Goal: Task Accomplishment & Management: Complete application form

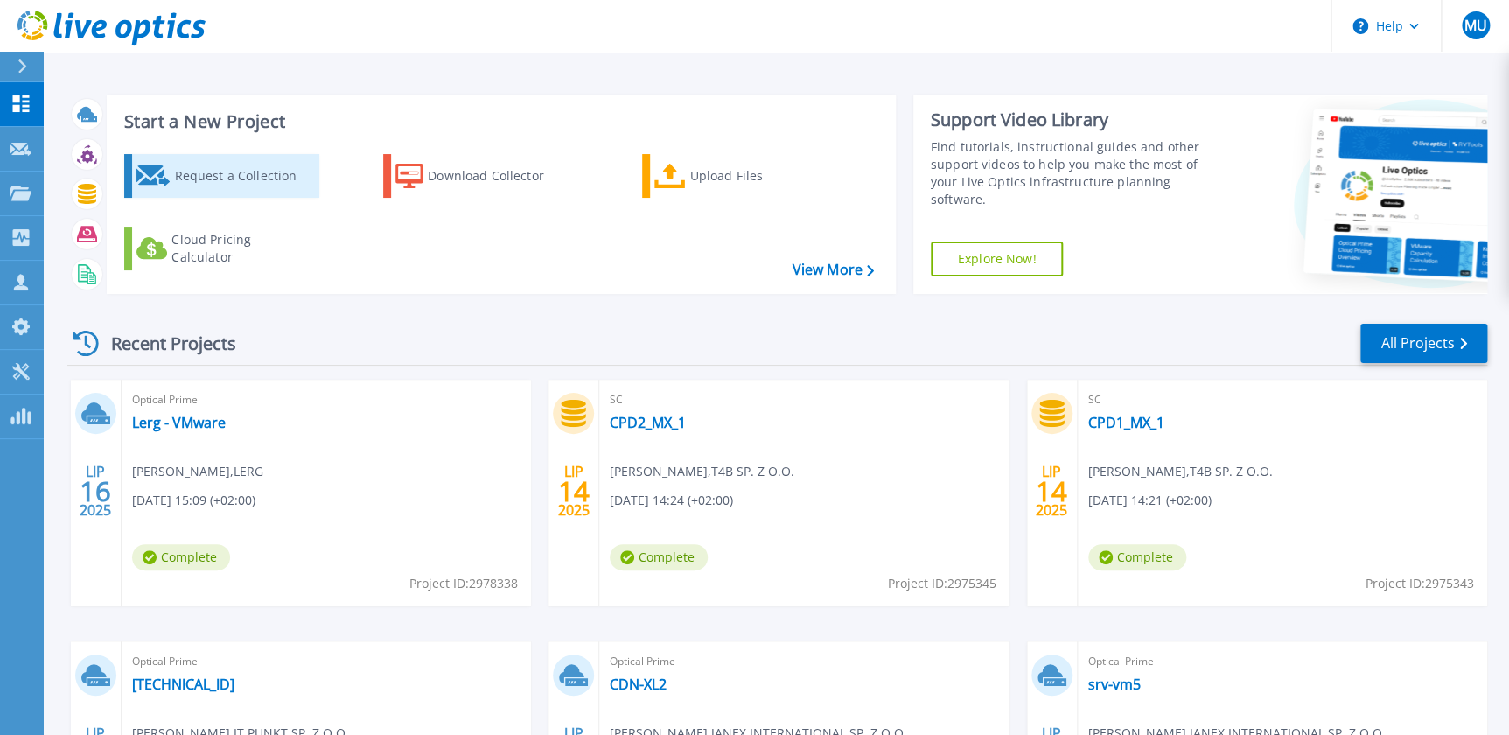
click at [165, 166] on icon at bounding box center [154, 175] width 34 height 21
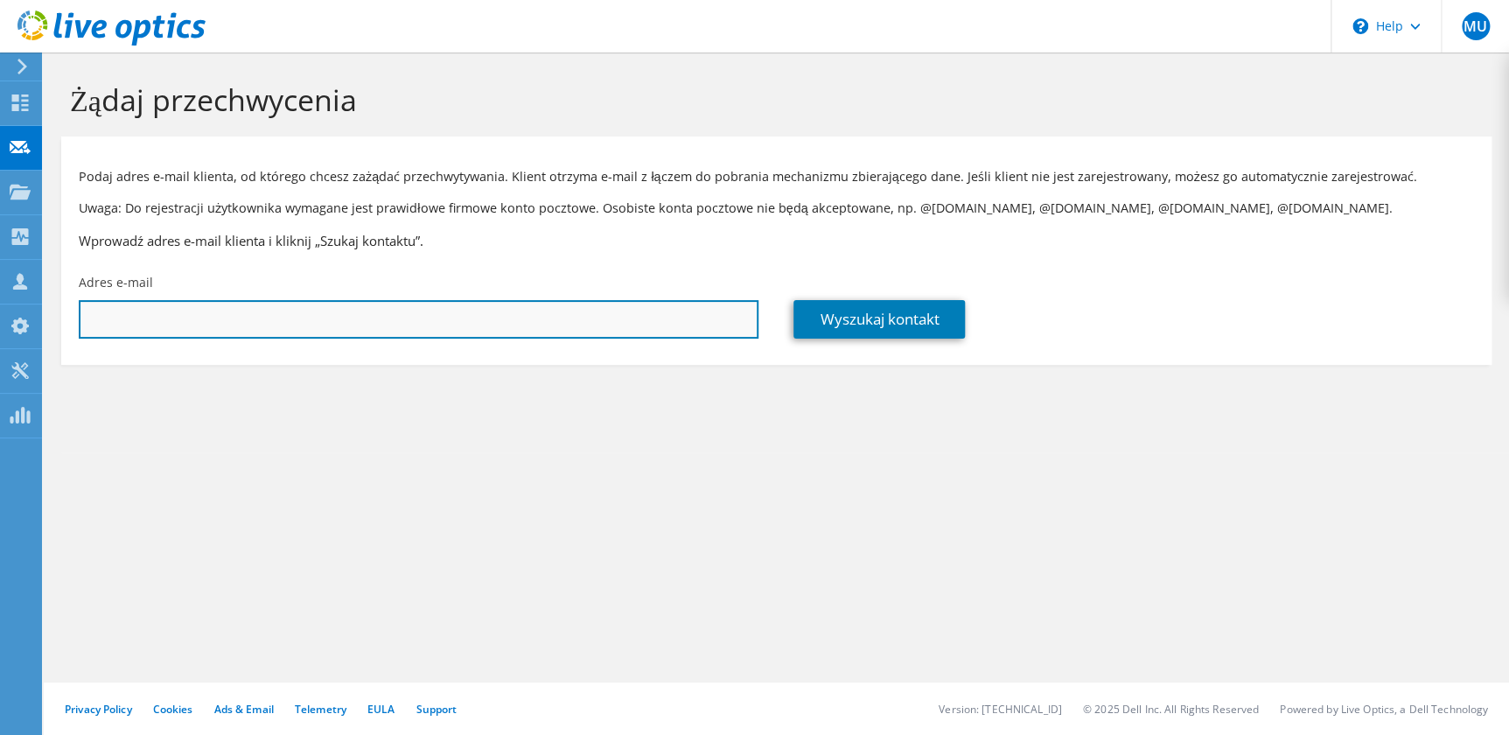
click at [680, 318] on input "text" at bounding box center [419, 319] width 680 height 39
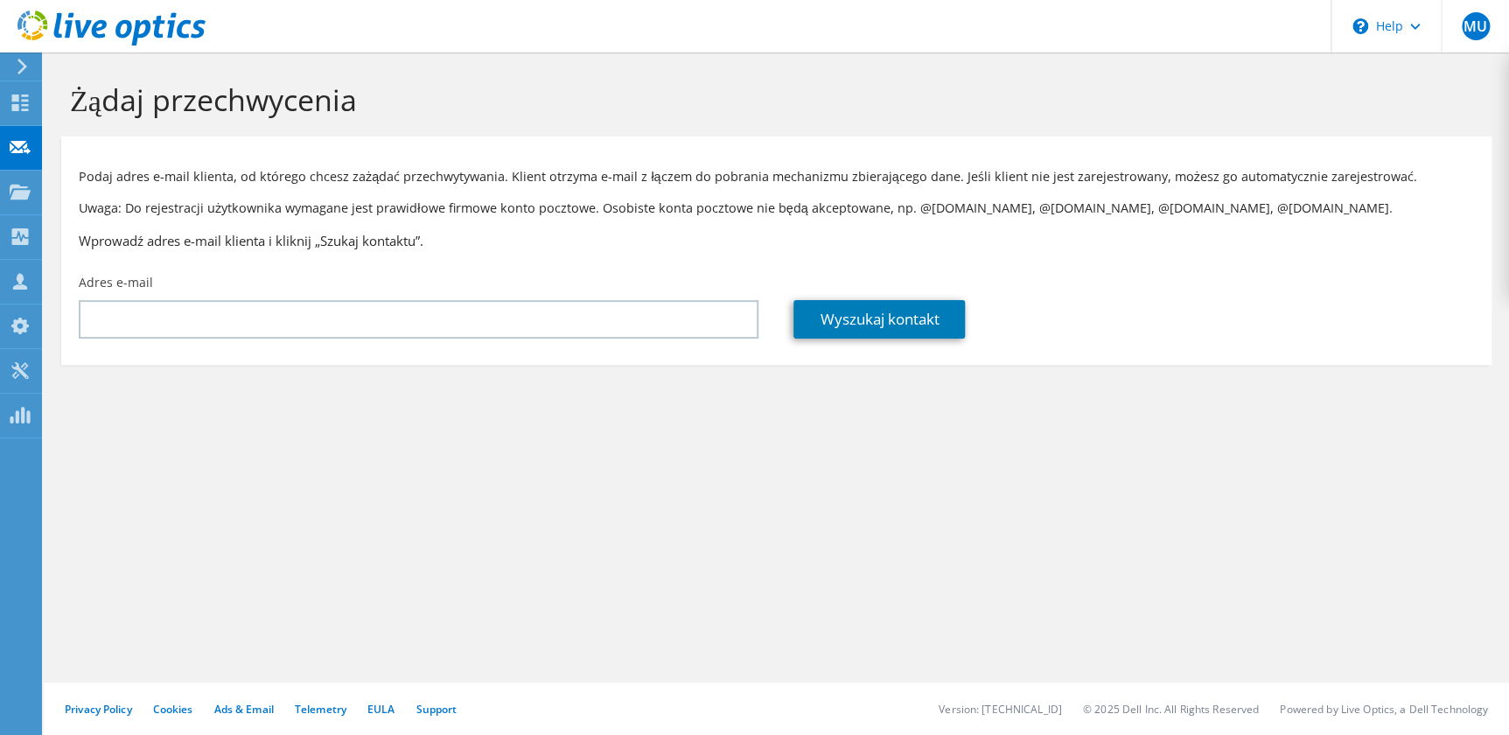
click at [674, 524] on div "Żądaj przechwycenia Podaj adres e-mail klienta, od którego chcesz zażądać przec…" at bounding box center [777, 394] width 1466 height 683
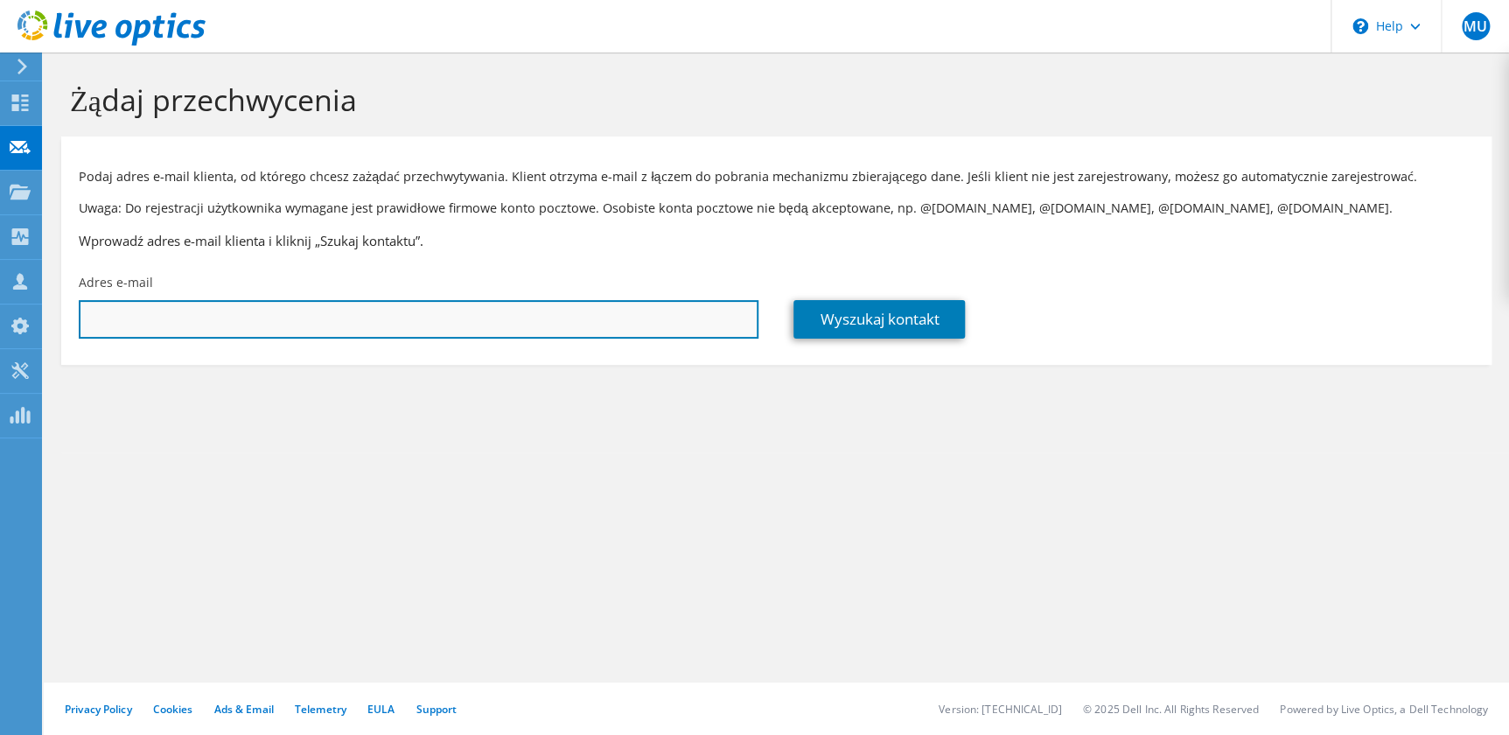
click at [439, 307] on input "text" at bounding box center [419, 319] width 680 height 39
paste input "pawel.zaskorski@cdprojektred.com"
type input "pawel.zaskorski@cdprojektred.com"
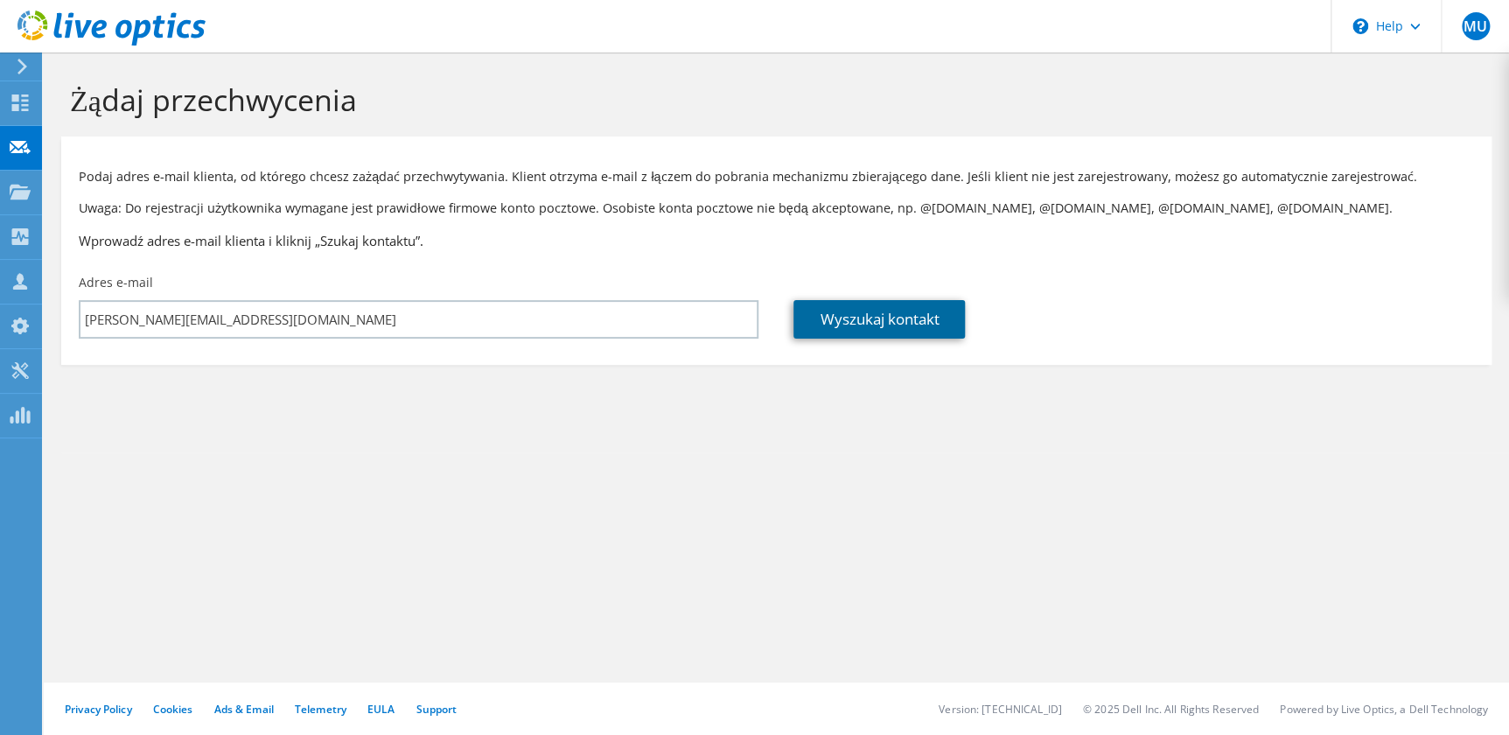
click at [877, 305] on link "Wyszukaj kontakt" at bounding box center [880, 319] width 172 height 39
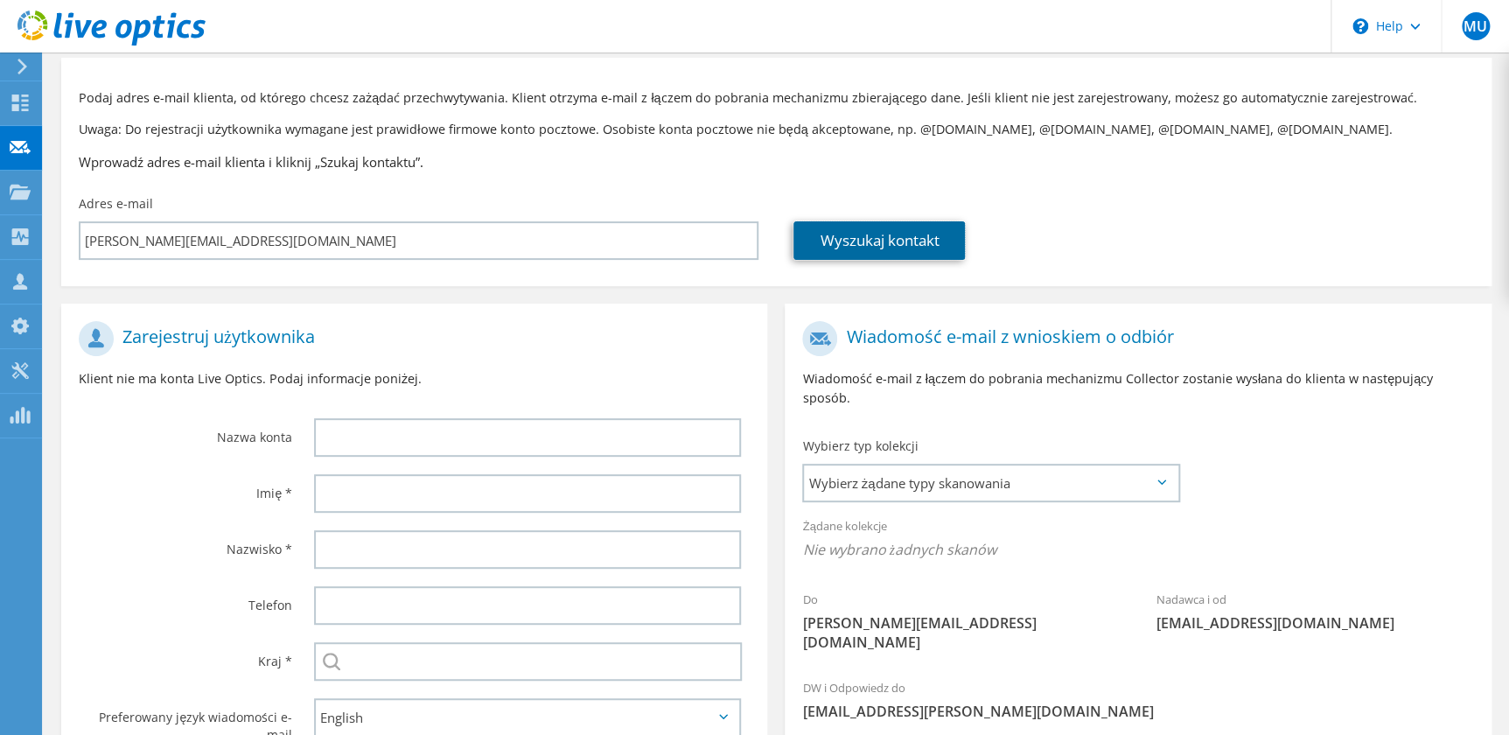
scroll to position [158, 0]
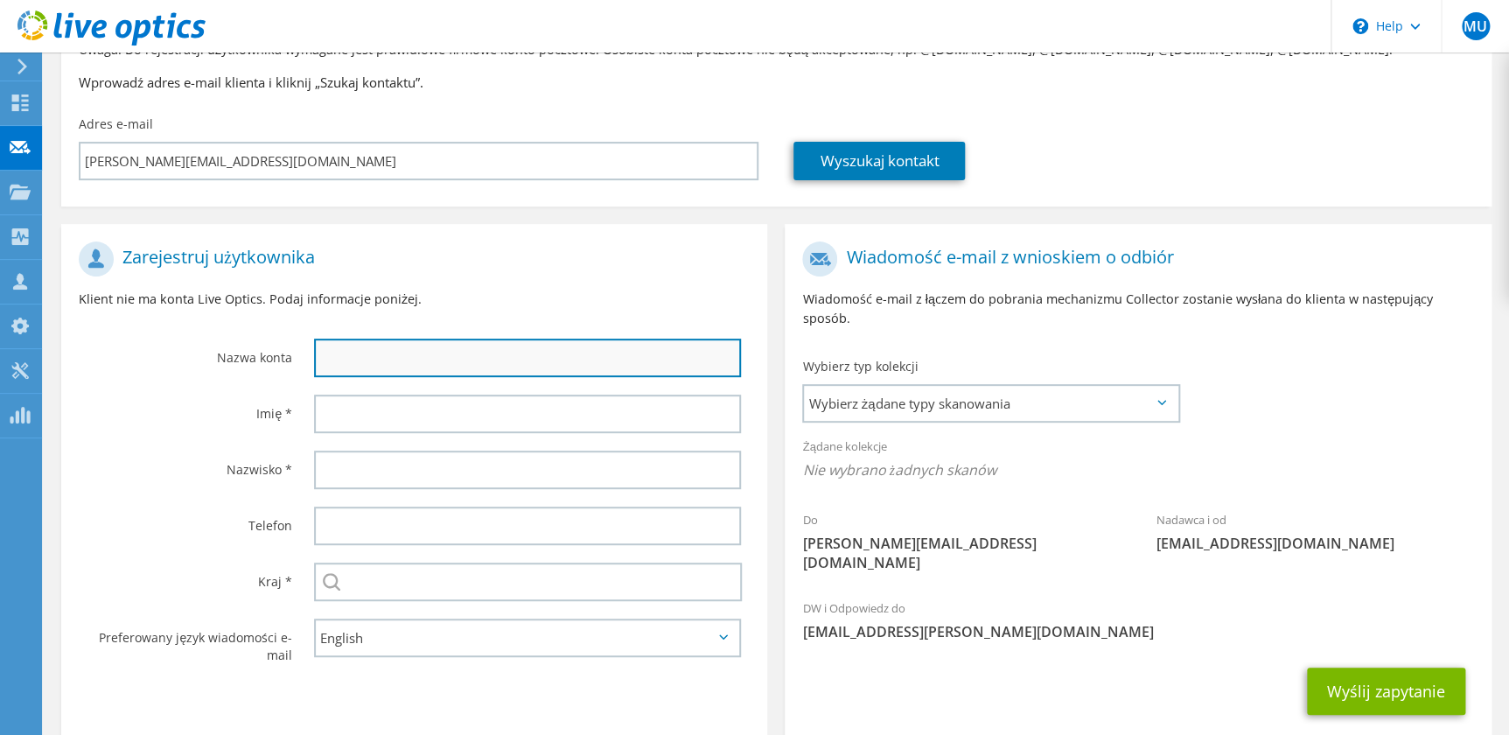
click at [557, 353] on input "text" at bounding box center [527, 358] width 427 height 39
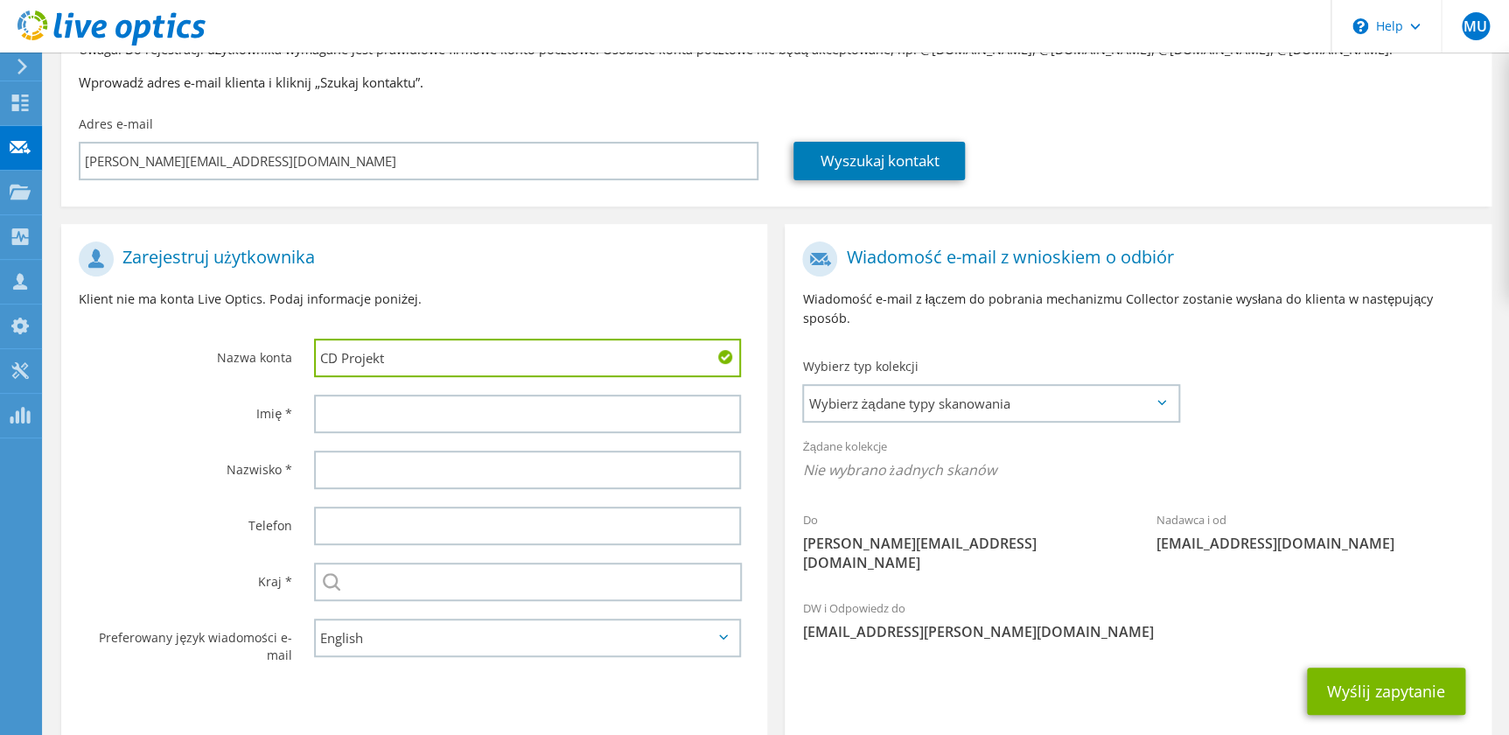
type input "CD Projekt"
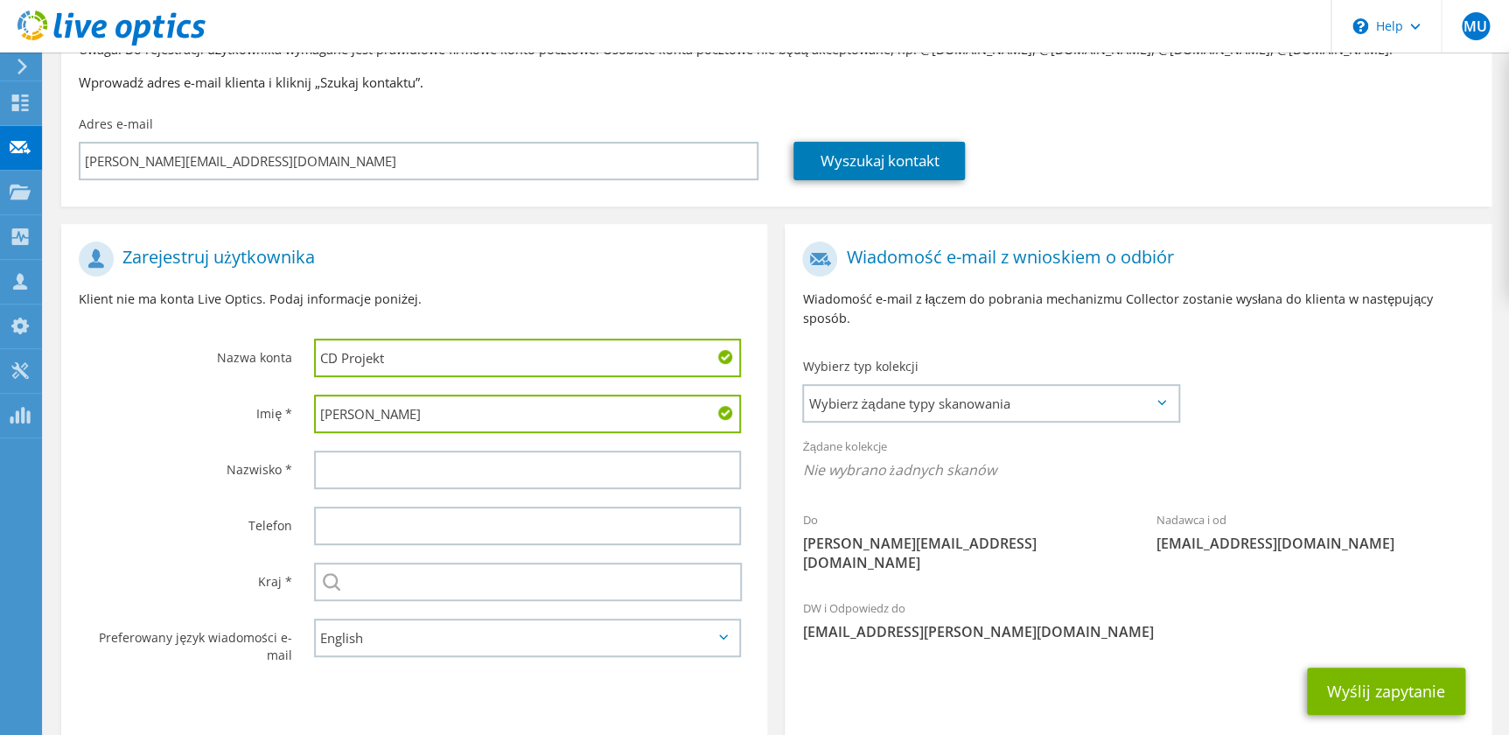
type input "Paweł"
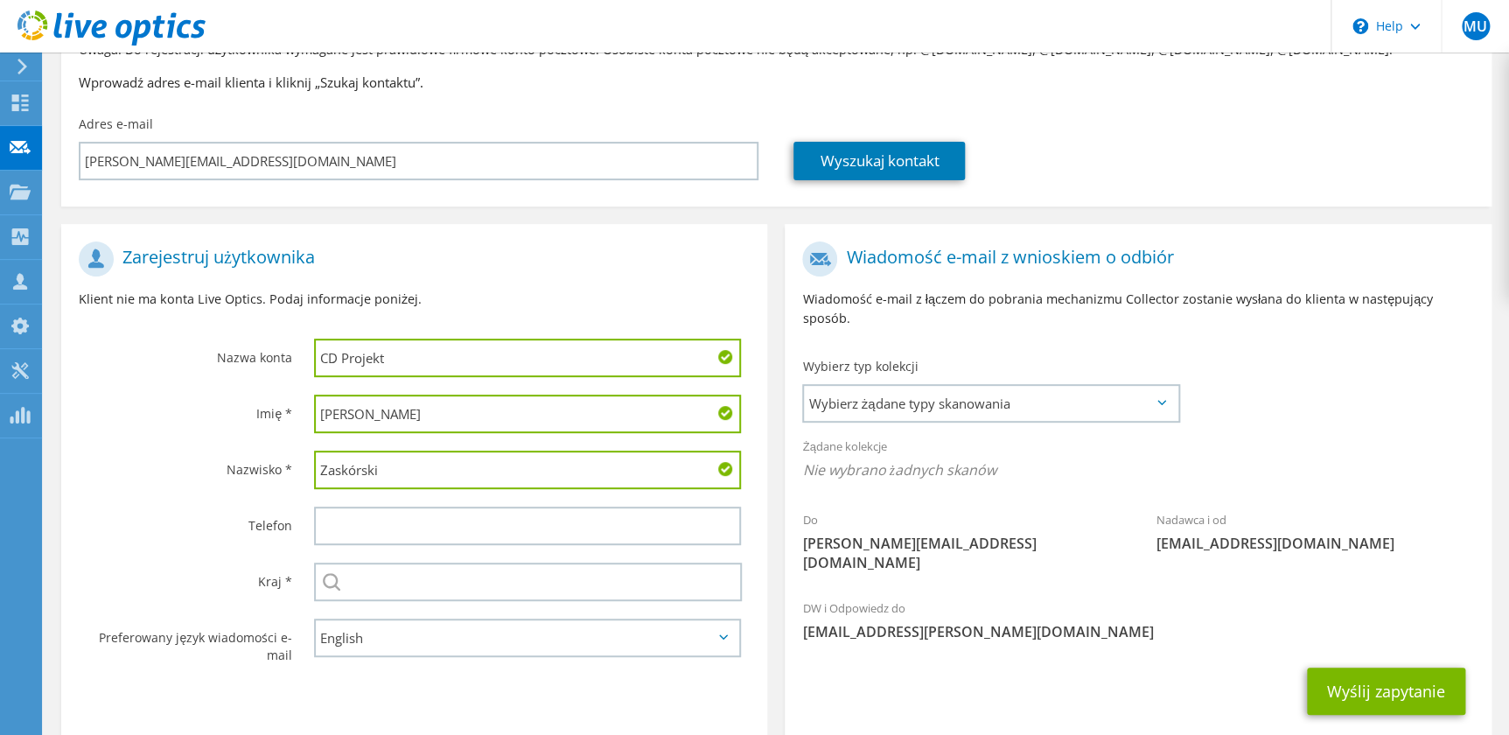
type input "Zaskórski"
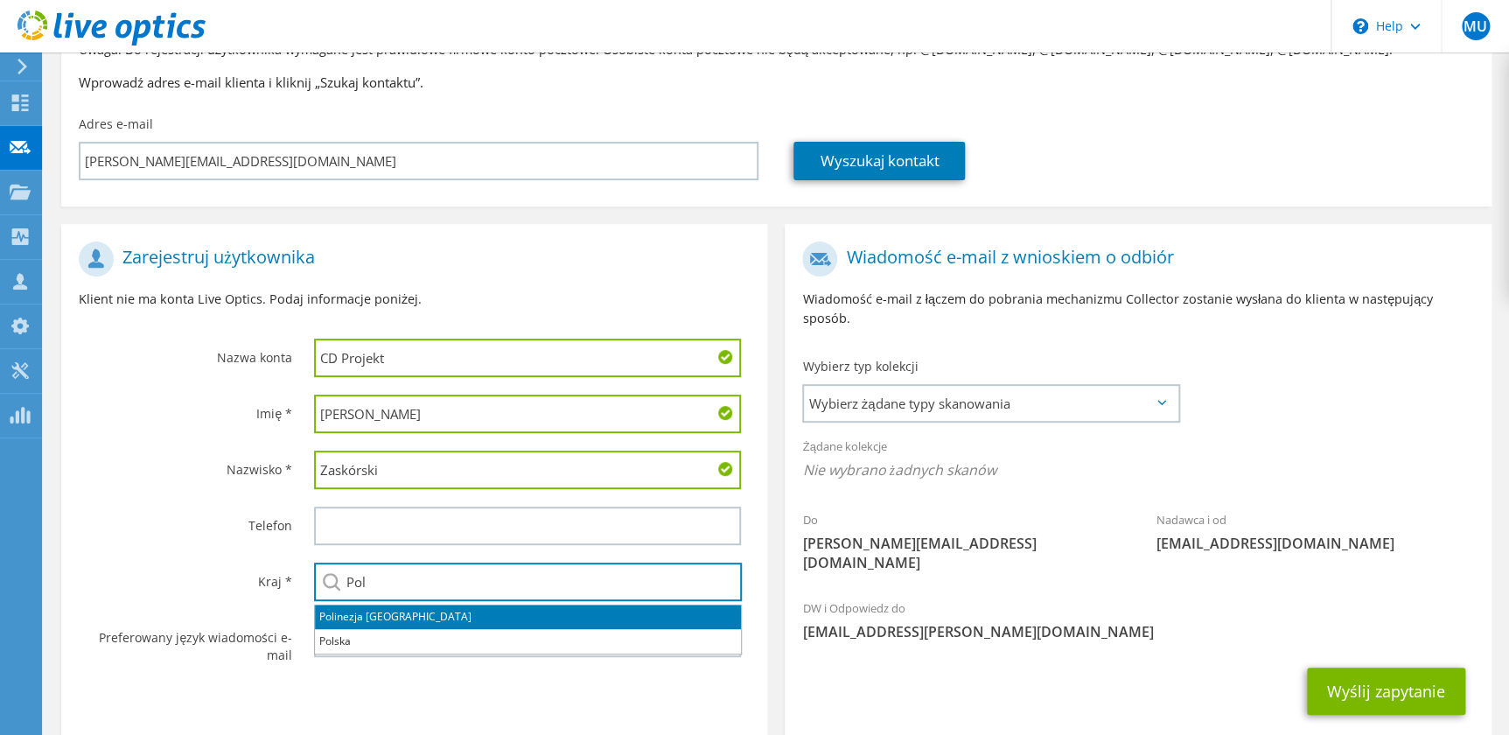
type input "Polska"
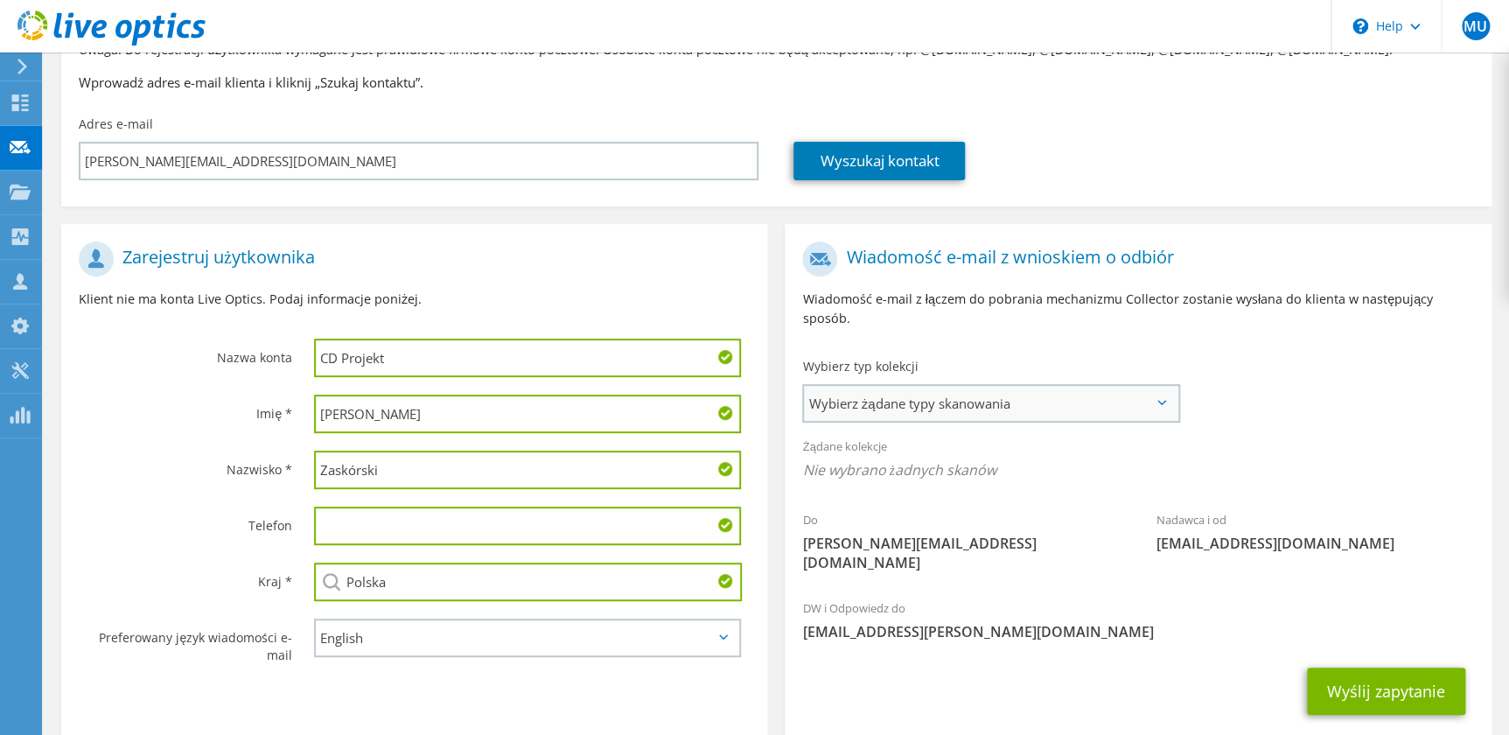
click at [1023, 396] on span "Wybierz żądane typy skanowania" at bounding box center [991, 403] width 374 height 35
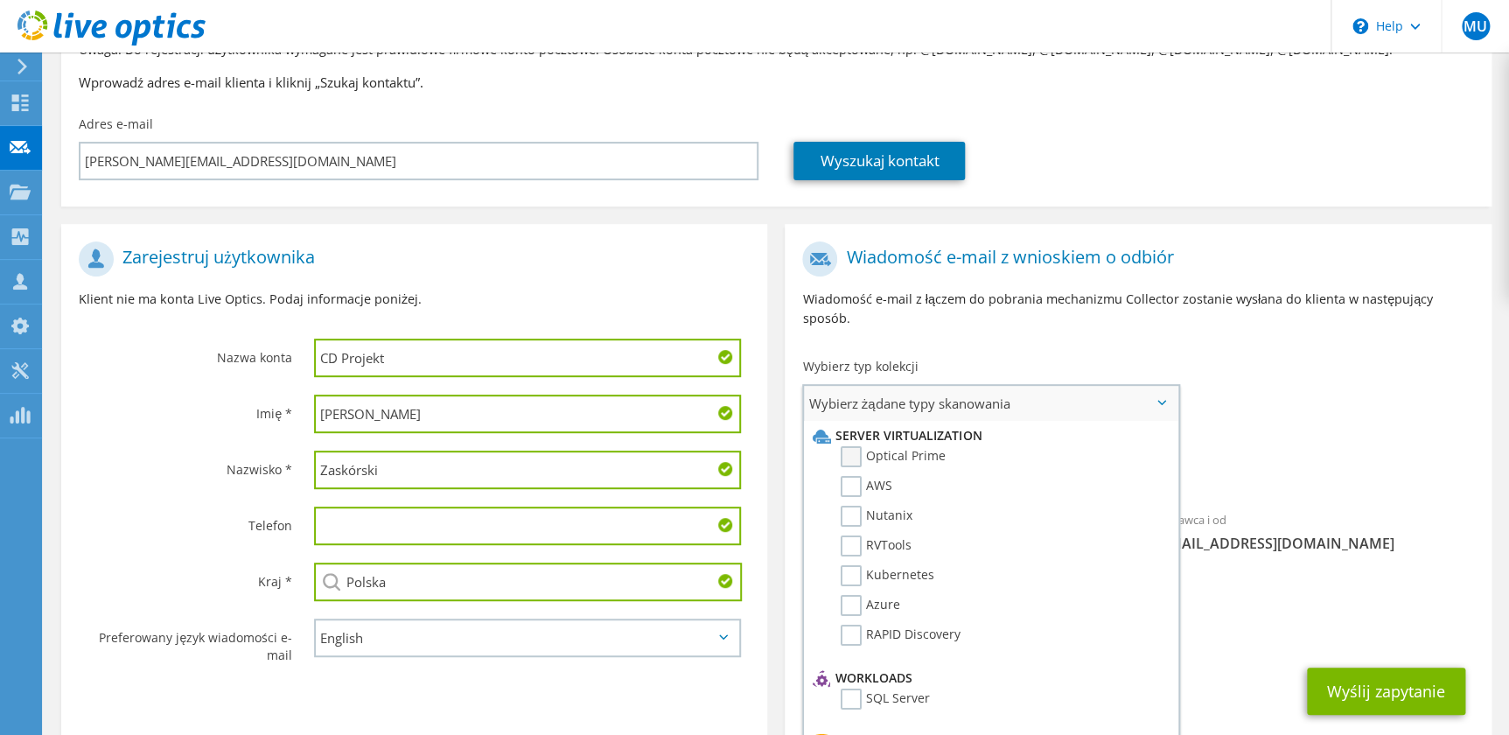
click at [863, 446] on label "Optical Prime" at bounding box center [893, 456] width 105 height 21
click at [0, 0] on input "Optical Prime" at bounding box center [0, 0] width 0 height 0
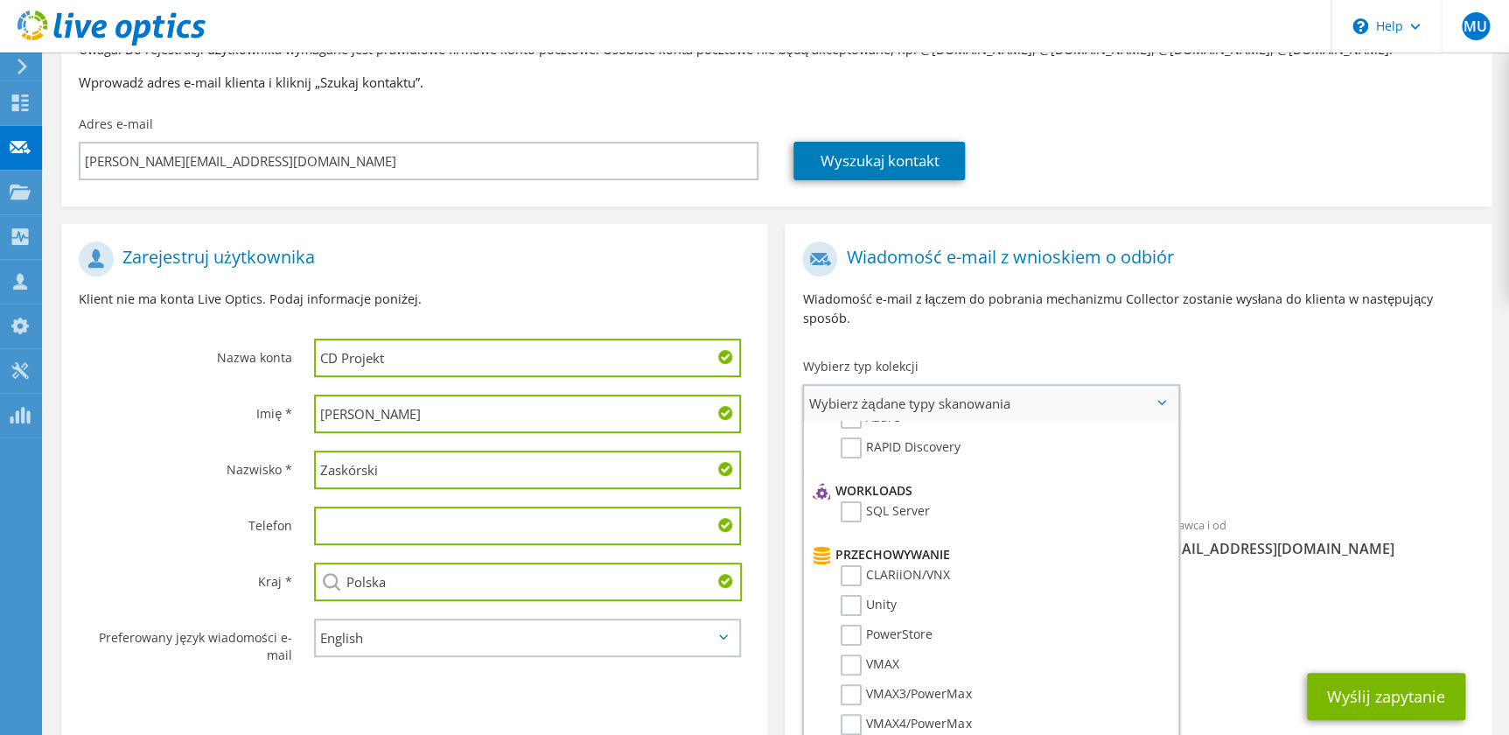
scroll to position [0, 0]
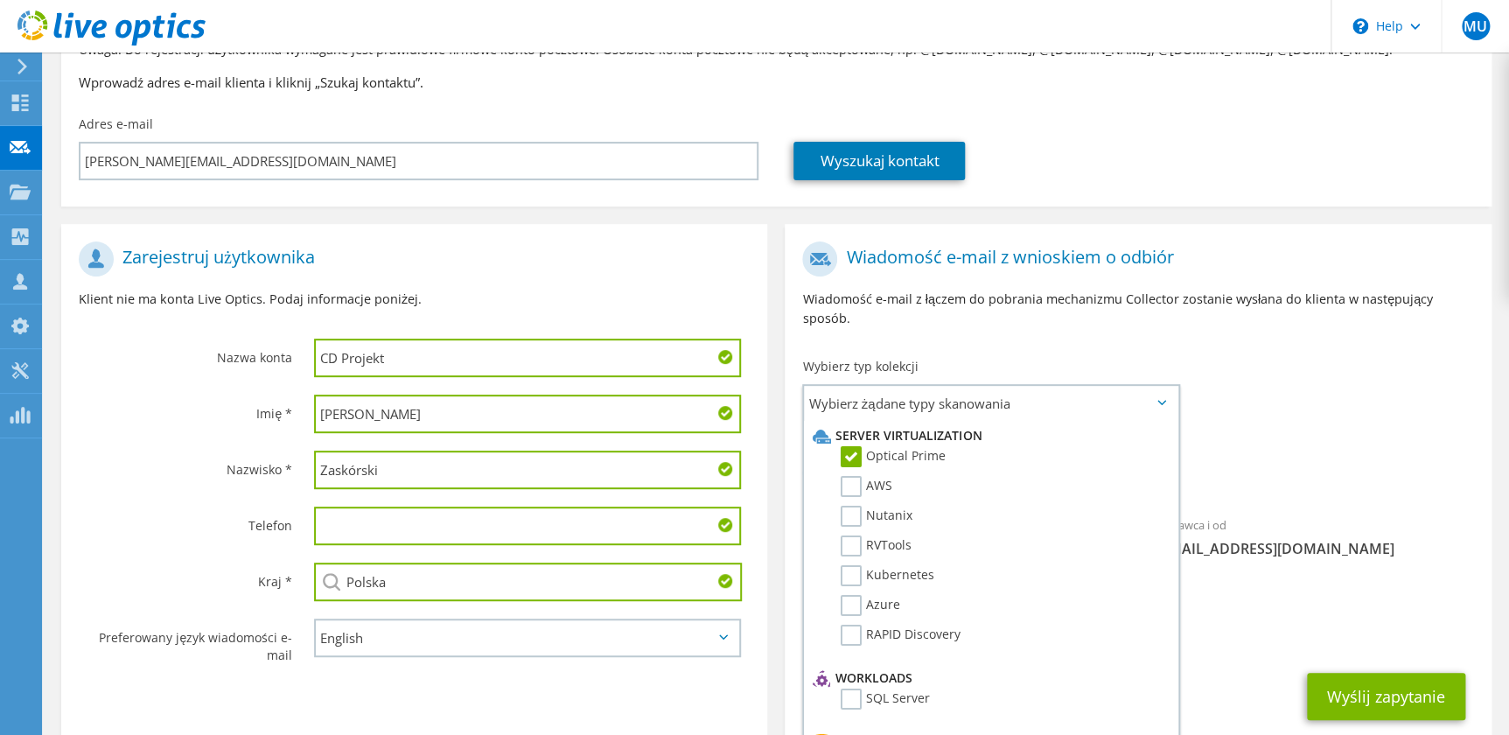
click at [1278, 428] on div "Żądane kolekcje Nie wybrano żadnych skanów Optical Prime" at bounding box center [1138, 463] width 706 height 70
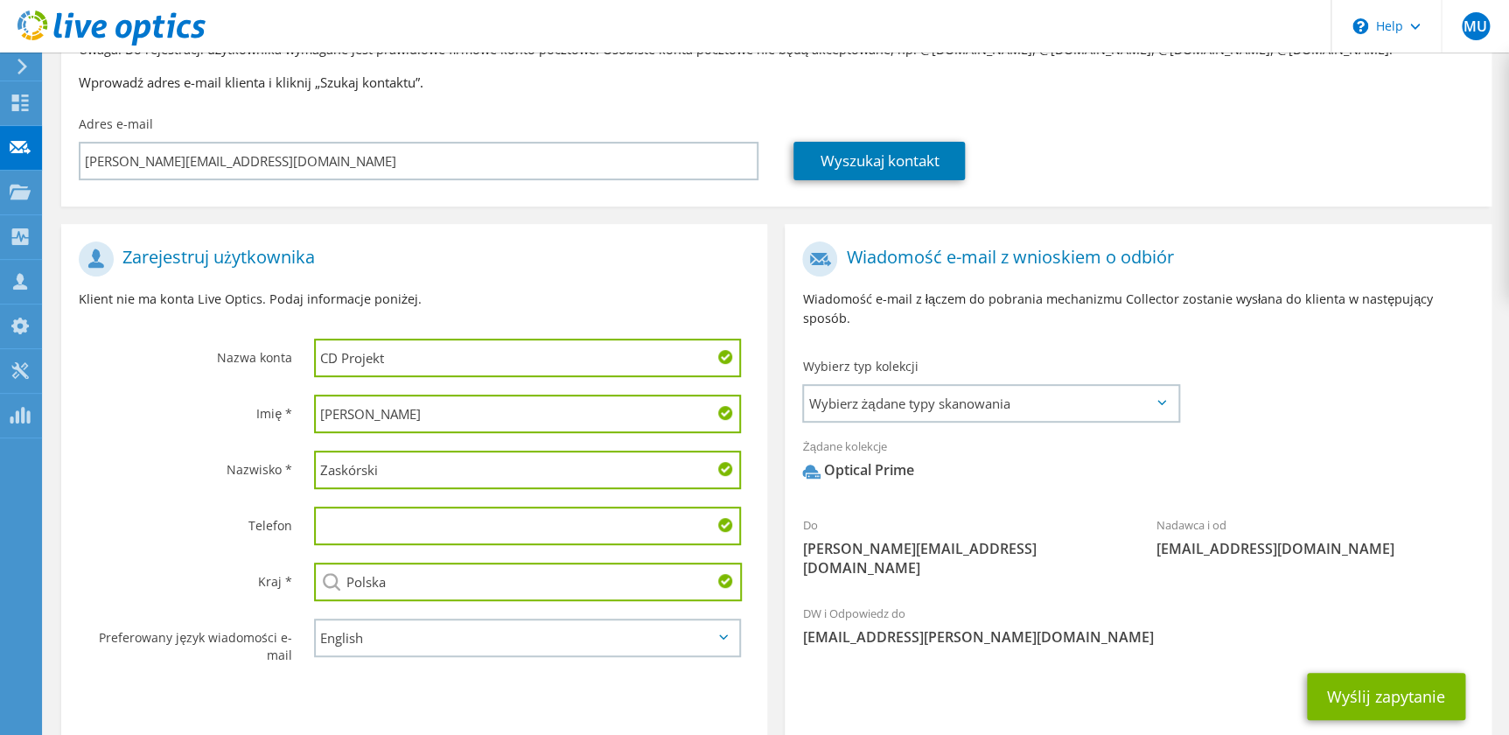
click at [481, 365] on input "CD Projekt" at bounding box center [527, 358] width 427 height 39
drag, startPoint x: 426, startPoint y: 355, endPoint x: 539, endPoint y: 389, distance: 117.7
click at [303, 339] on div "CD Projekt" at bounding box center [532, 358] width 471 height 56
paste input "ROJEKT S.A."
type input "CD PROJEKT S.A."
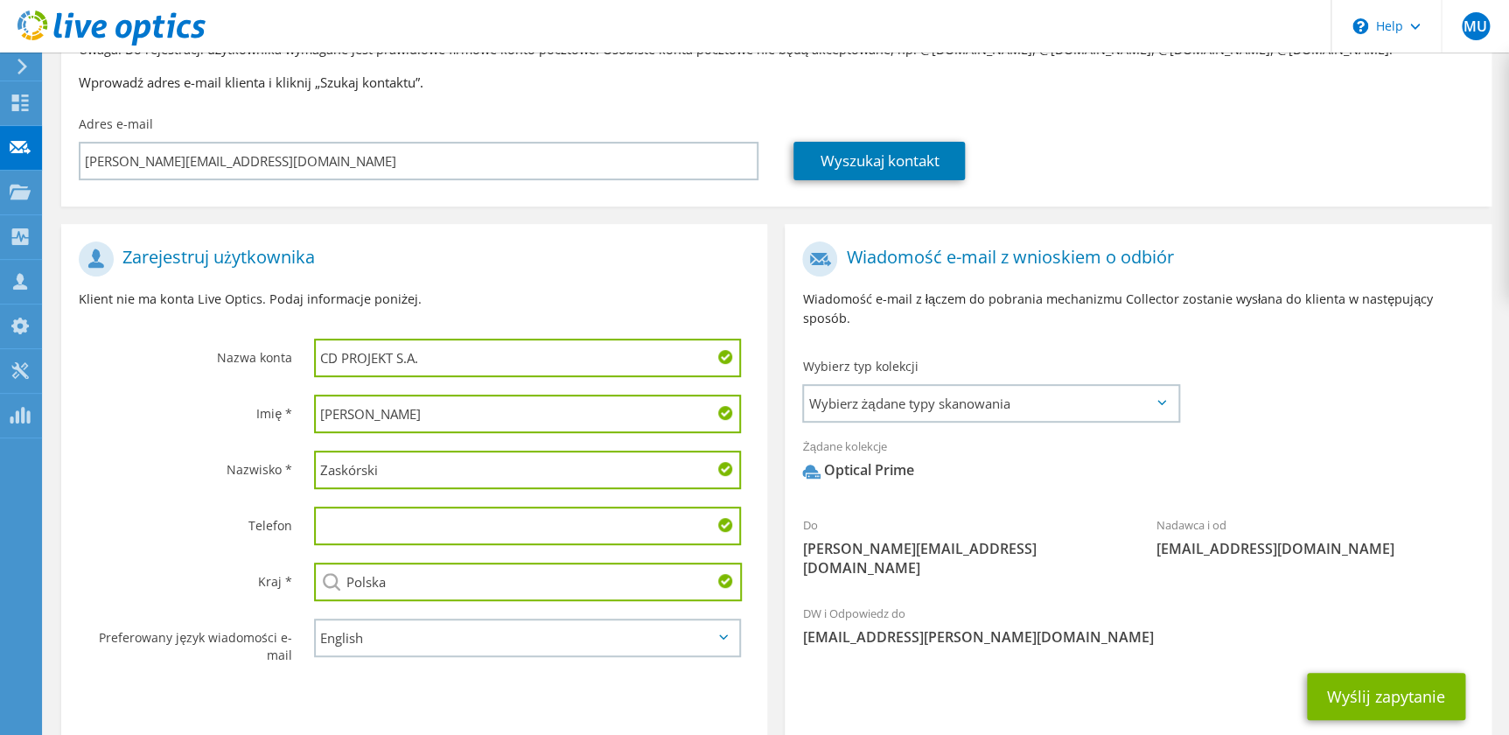
click at [422, 424] on input "Paweł" at bounding box center [527, 414] width 427 height 39
click at [269, 471] on label "Nazwisko *" at bounding box center [186, 465] width 214 height 28
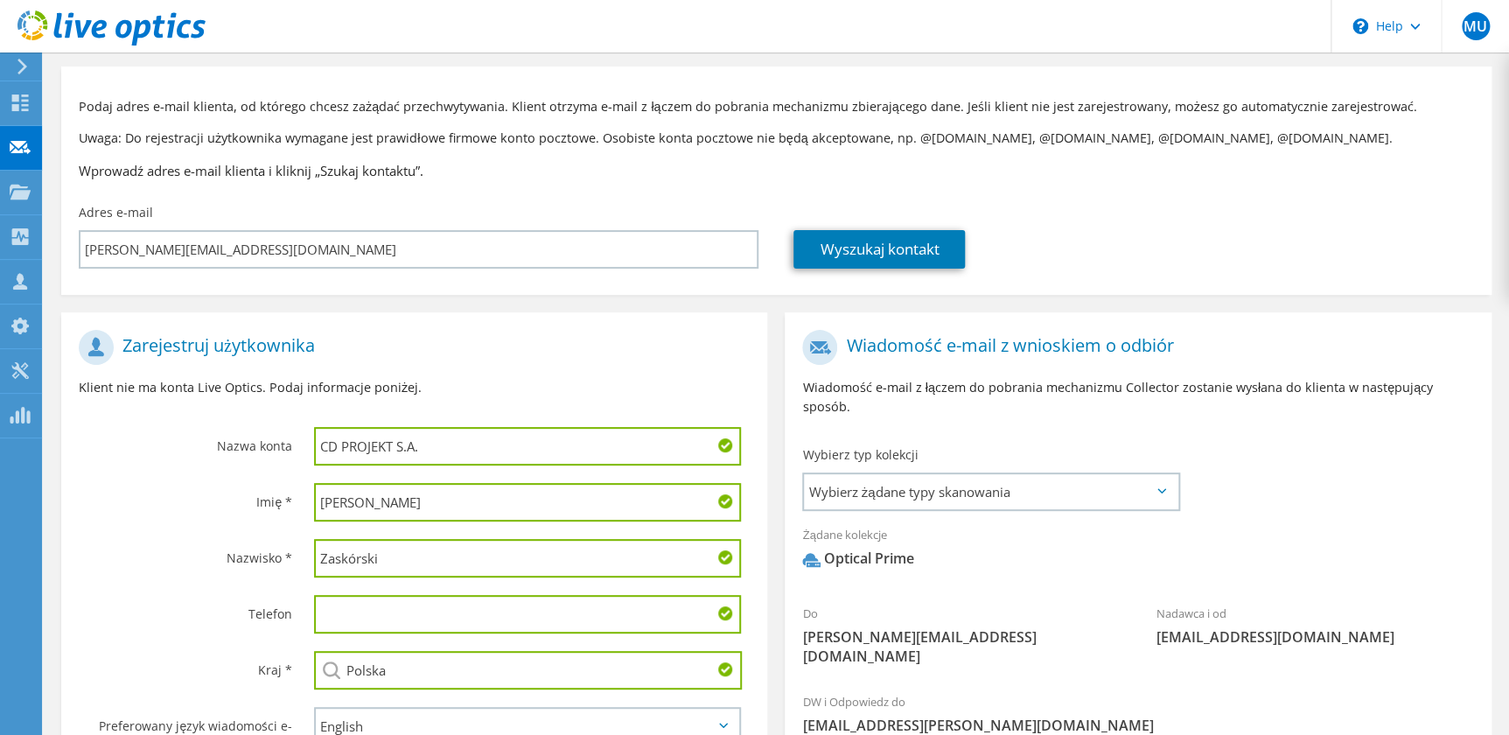
scroll to position [229, 0]
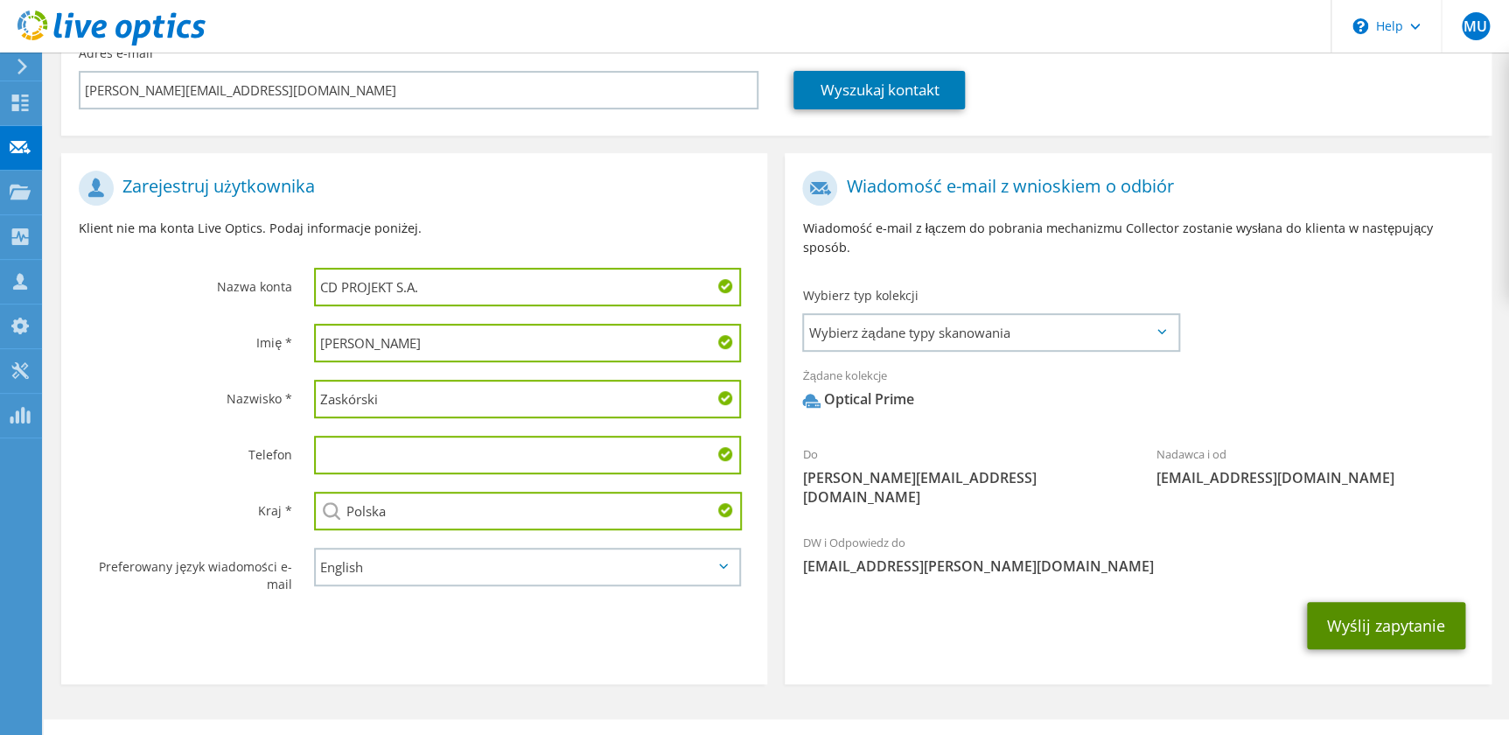
drag, startPoint x: 1411, startPoint y: 597, endPoint x: 1365, endPoint y: 565, distance: 56.1
click at [1365, 602] on button "Wyślij zapytanie" at bounding box center [1386, 625] width 158 height 47
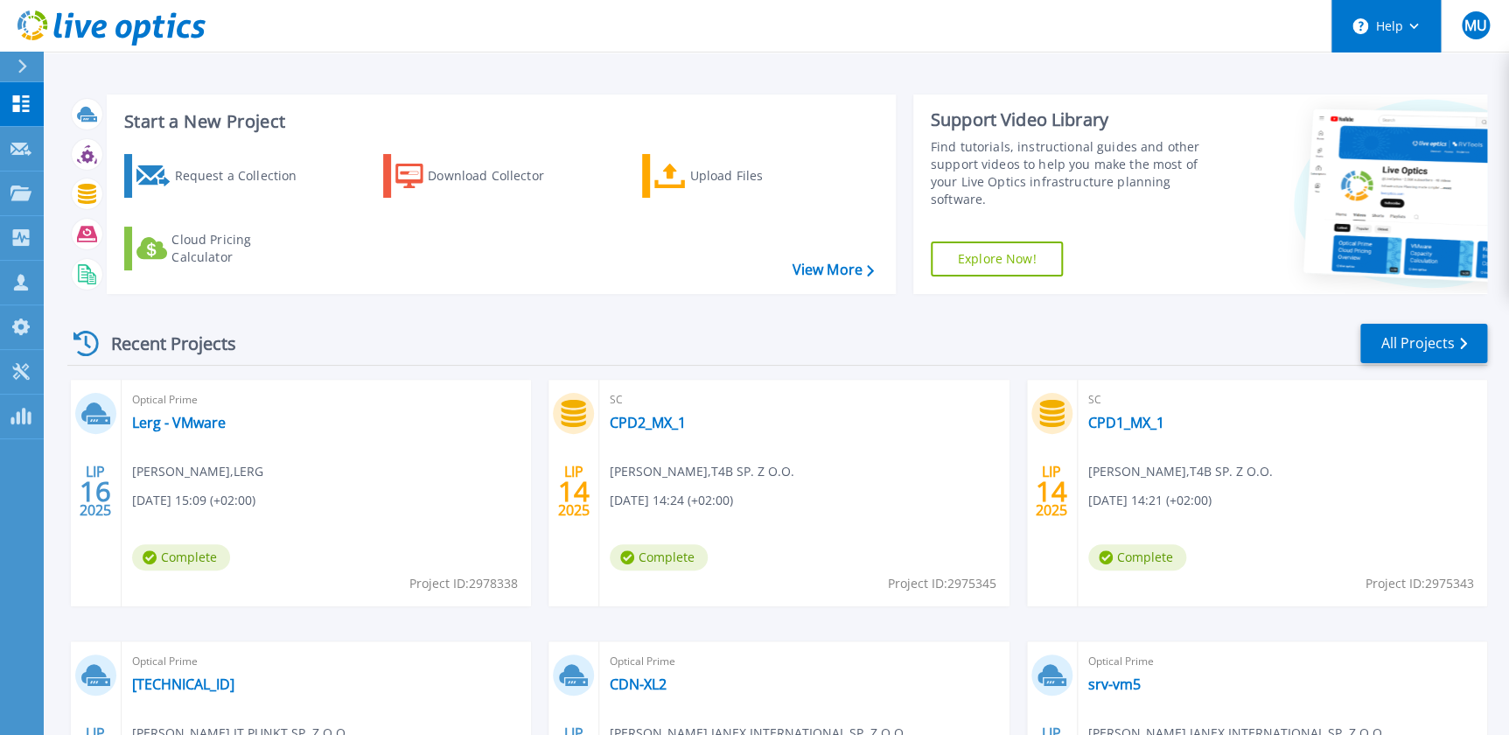
click at [1410, 25] on icon at bounding box center [1415, 27] width 10 height 6
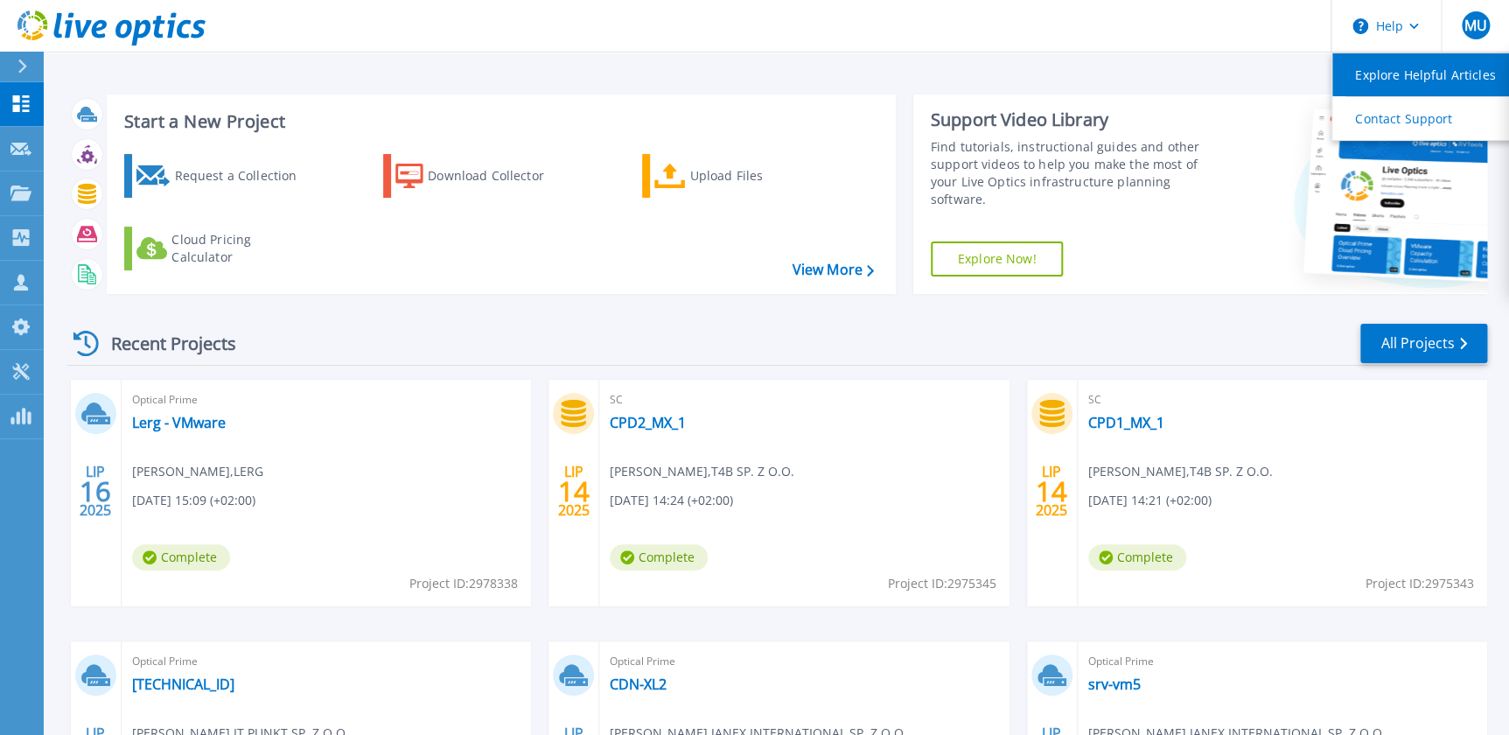
click at [1430, 86] on link "Explore Helpful Articles" at bounding box center [1430, 74] width 195 height 43
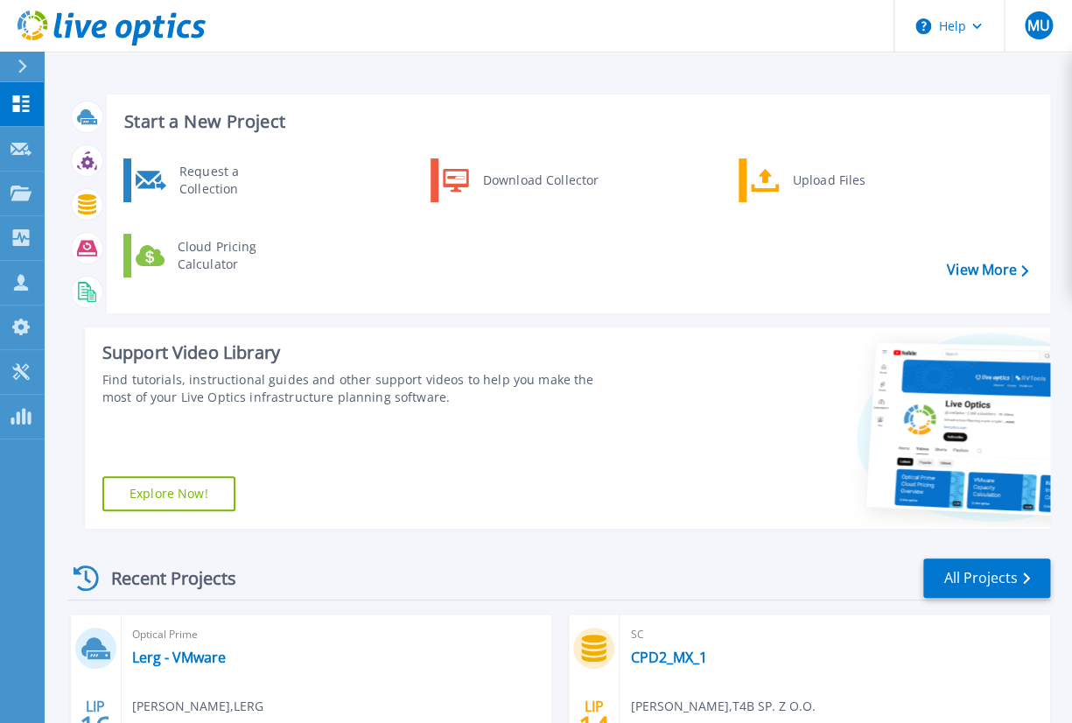
click at [29, 63] on div at bounding box center [30, 67] width 28 height 30
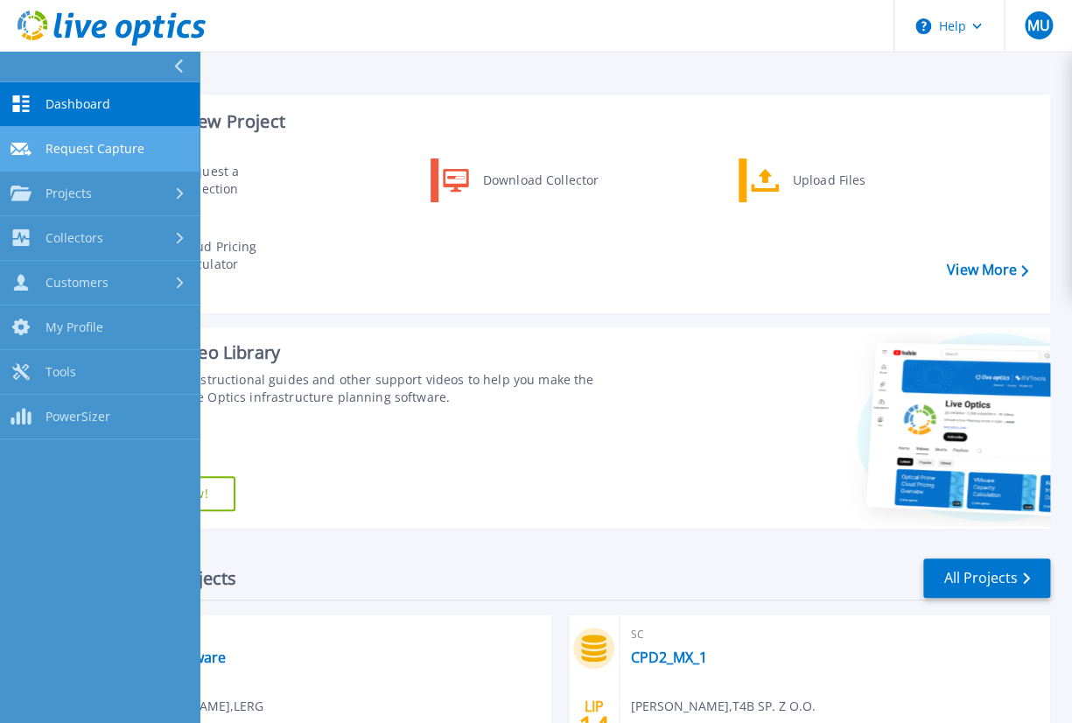
click at [116, 144] on span "Request Capture" at bounding box center [95, 149] width 99 height 16
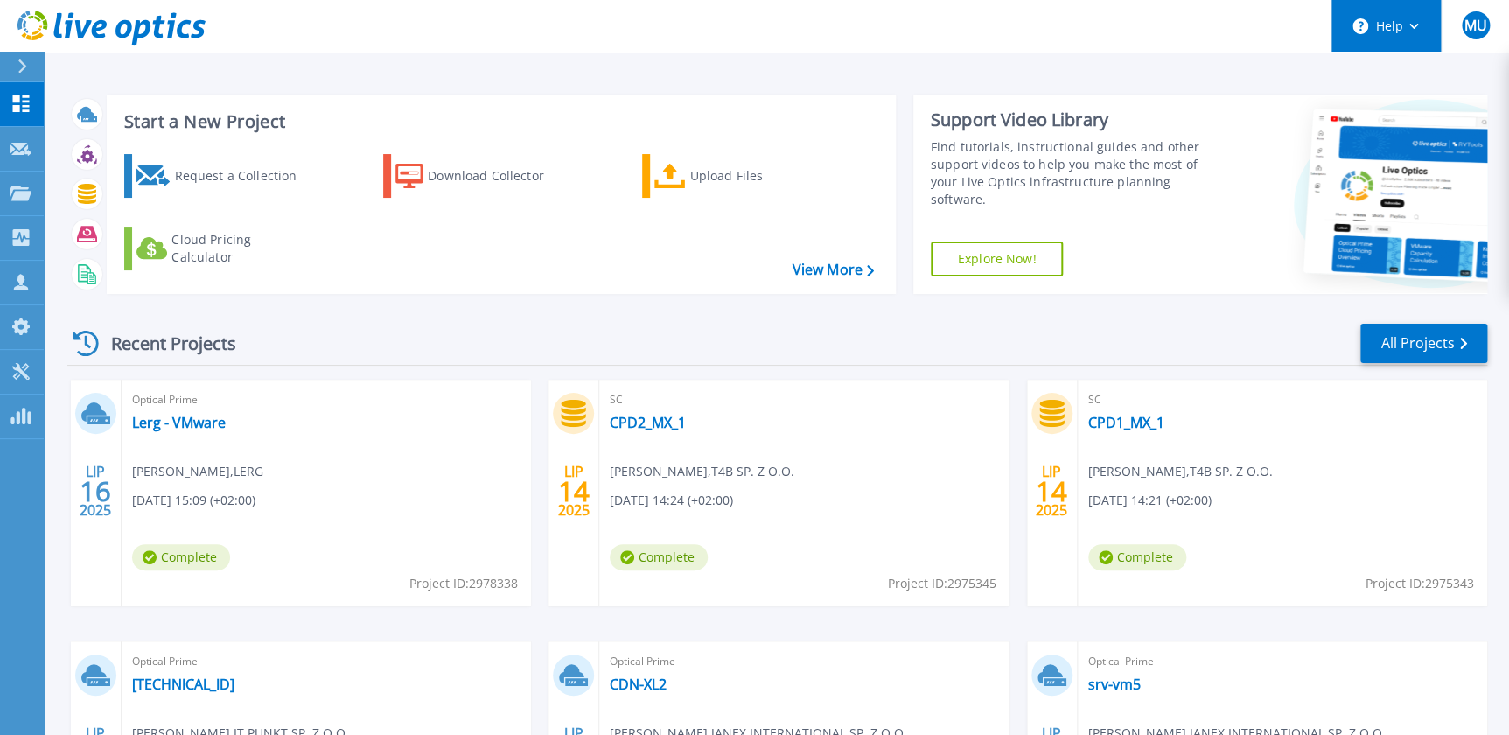
click at [1401, 32] on button "Help" at bounding box center [1386, 26] width 109 height 53
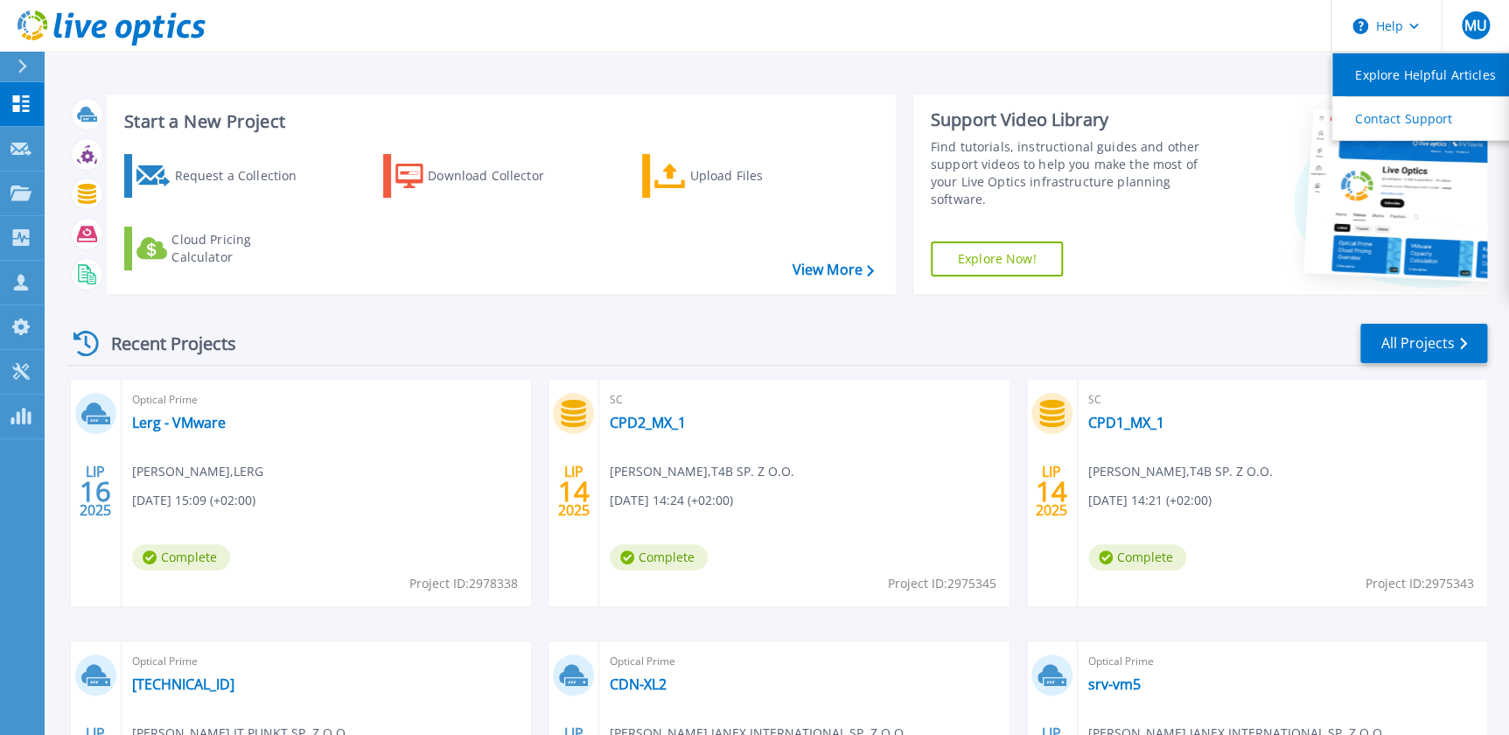
click at [1384, 72] on link "Explore Helpful Articles" at bounding box center [1430, 74] width 195 height 43
